Goal: Book appointment/travel/reservation

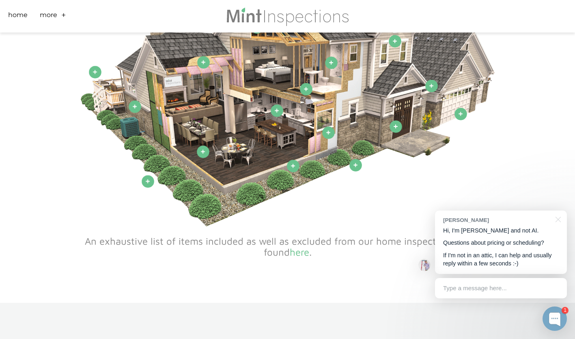
scroll to position [473, 0]
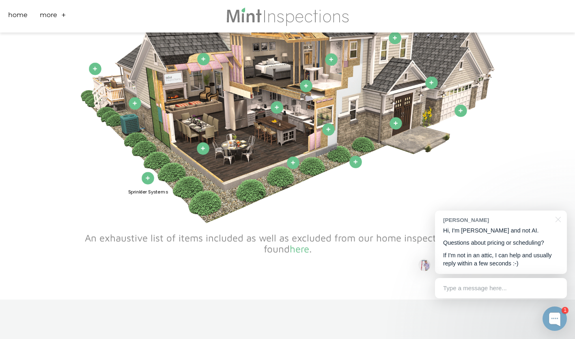
click at [145, 178] on span at bounding box center [148, 178] width 6 height 4
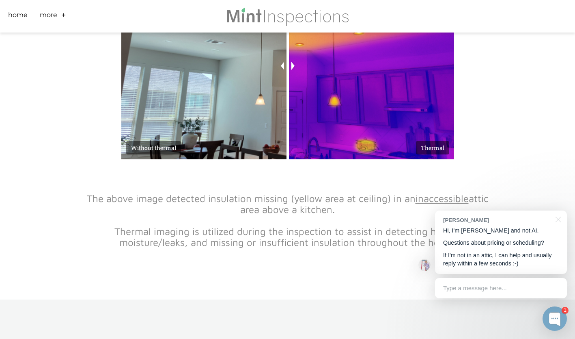
scroll to position [2018, 0]
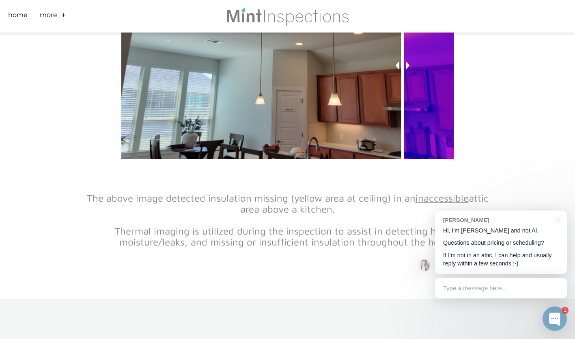
drag, startPoint x: 318, startPoint y: 130, endPoint x: 402, endPoint y: 175, distance: 95.4
click at [402, 175] on div "Thermal Imaging Without thermal Thermal The above image detected insulation mis…" at bounding box center [288, 84] width 414 height 397
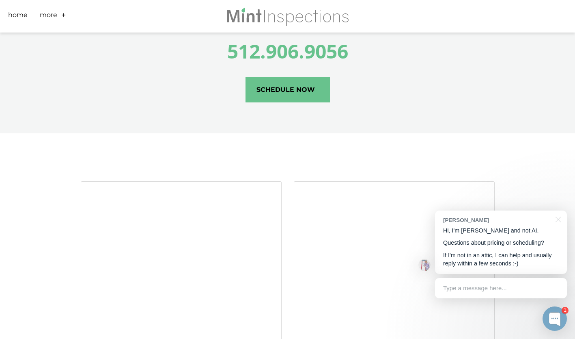
scroll to position [2426, 0]
click at [49, 13] on link "More" at bounding box center [48, 16] width 17 height 13
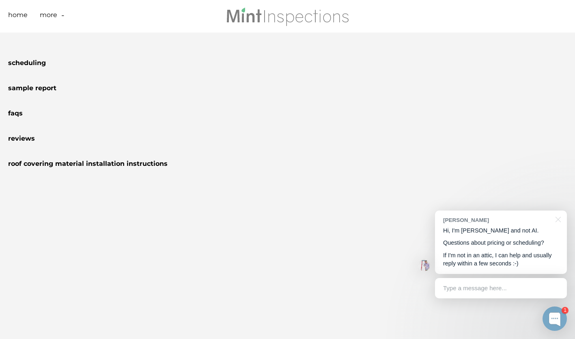
click at [46, 21] on link "More" at bounding box center [48, 16] width 17 height 13
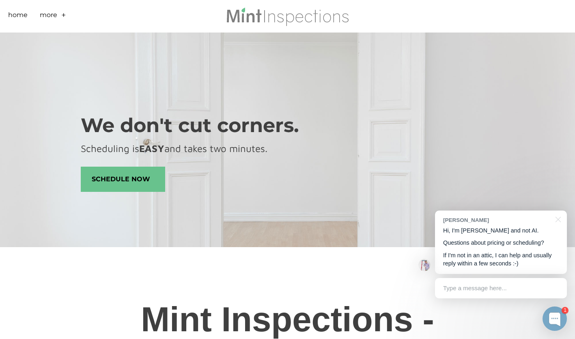
click at [117, 175] on span "schedule now" at bounding box center [123, 179] width 84 height 24
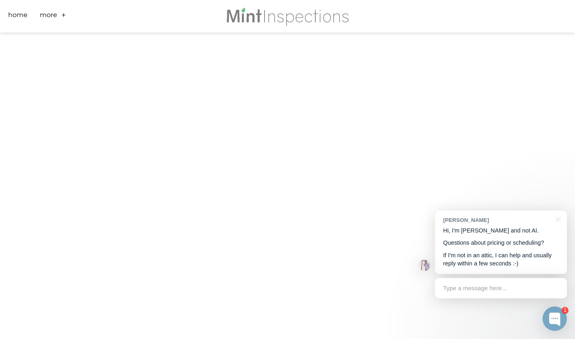
scroll to position [163, 0]
